Goal: Task Accomplishment & Management: Manage account settings

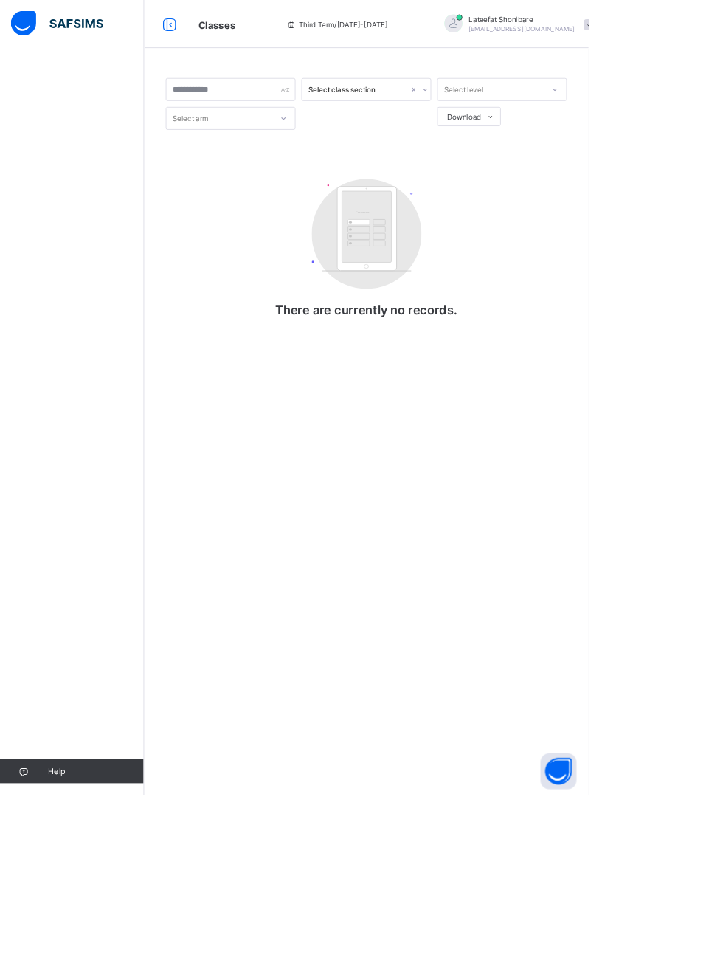
click at [624, 37] on span "[EMAIL_ADDRESS][DOMAIN_NAME]" at bounding box center [641, 35] width 131 height 9
click at [662, 126] on li "Profile" at bounding box center [683, 117] width 109 height 29
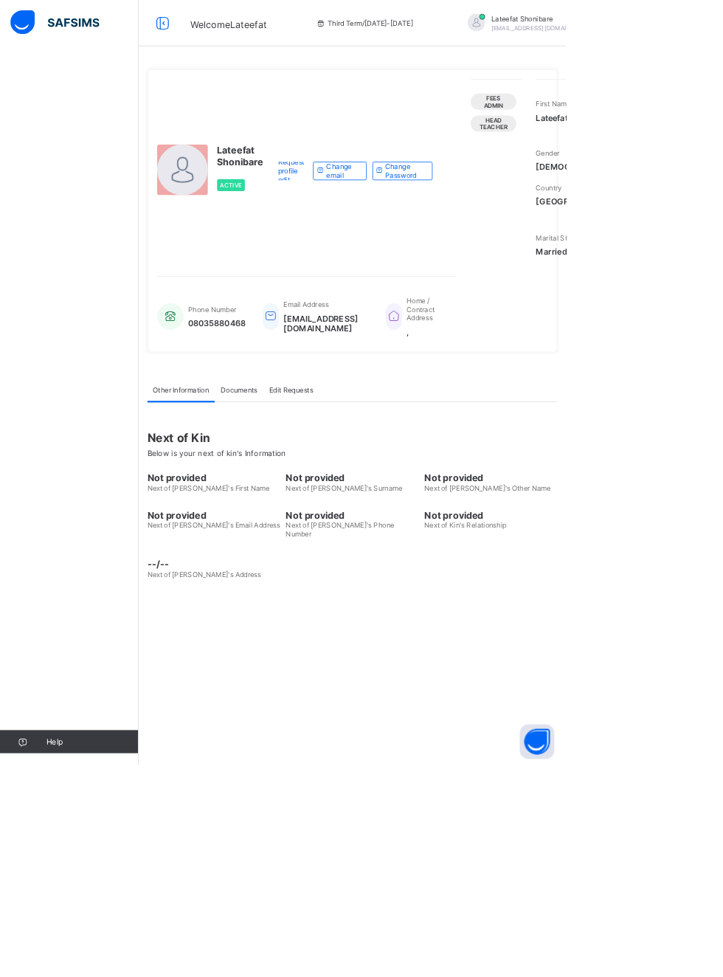
click at [257, 34] on span "Welcome Lateefat" at bounding box center [292, 31] width 97 height 15
click at [216, 24] on icon at bounding box center [208, 29] width 25 height 21
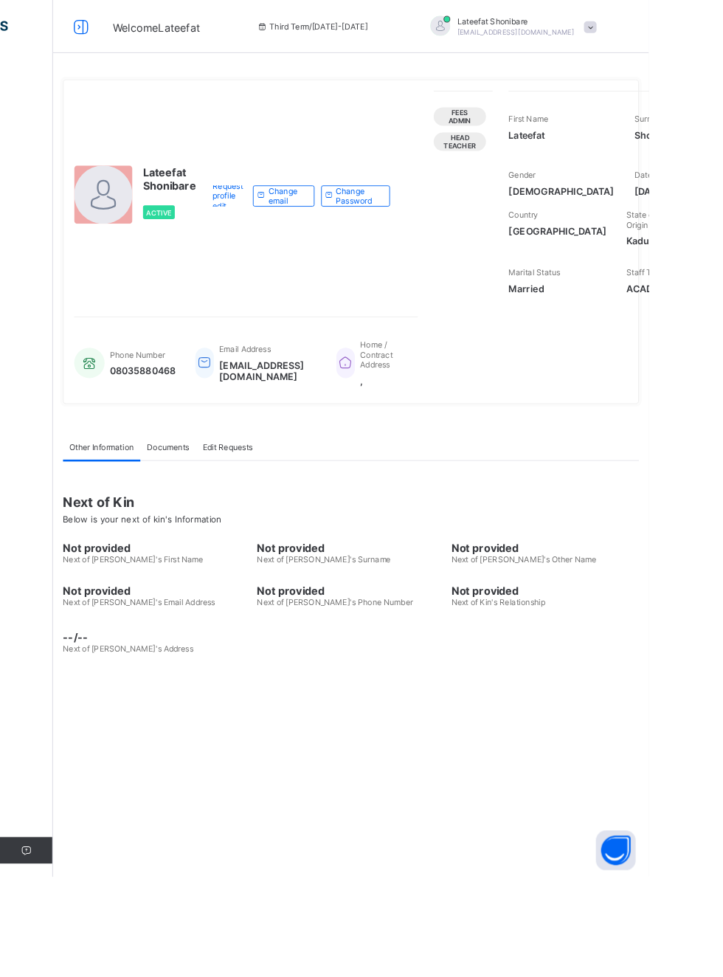
click at [98, 40] on div at bounding box center [89, 30] width 47 height 24
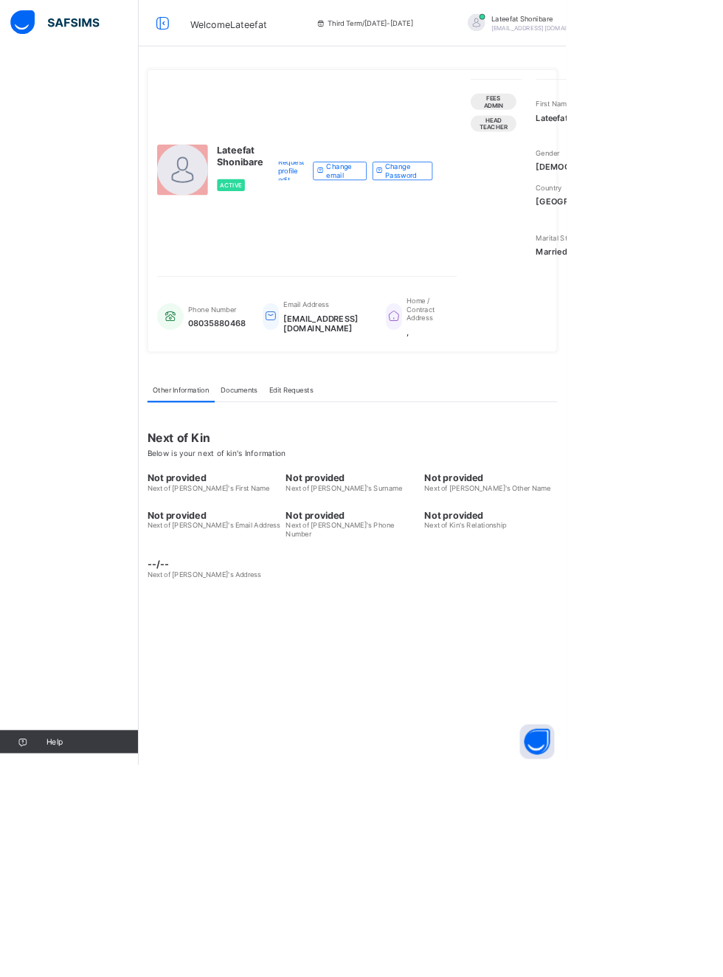
click at [201, 21] on icon at bounding box center [208, 29] width 25 height 21
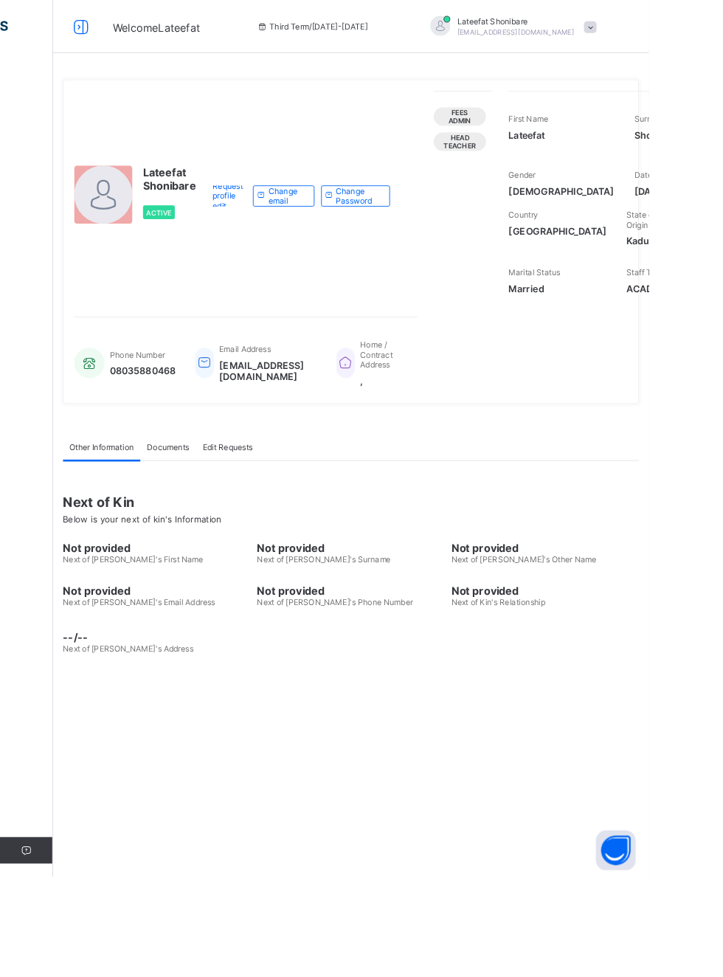
click at [344, 24] on span "Third Term / 2024-2025" at bounding box center [348, 29] width 124 height 11
click at [278, 47] on div "Third Term / 2024-2025" at bounding box center [348, 29] width 220 height 59
click at [255, 43] on div "Third Term / 2024-2025" at bounding box center [348, 29] width 220 height 59
click at [651, 30] on span at bounding box center [657, 30] width 13 height 13
click at [562, 55] on ul "online Notifications Profile Logout" at bounding box center [617, 104] width 111 height 111
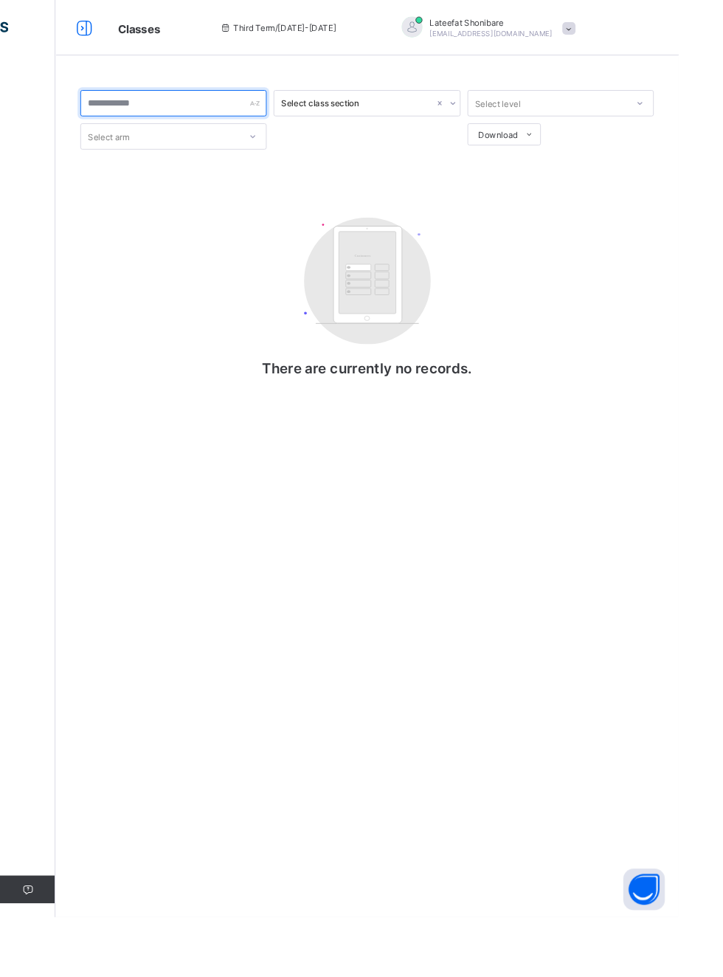
click at [276, 105] on div at bounding box center [185, 110] width 199 height 28
